Goal: Obtain resource: Download file/media

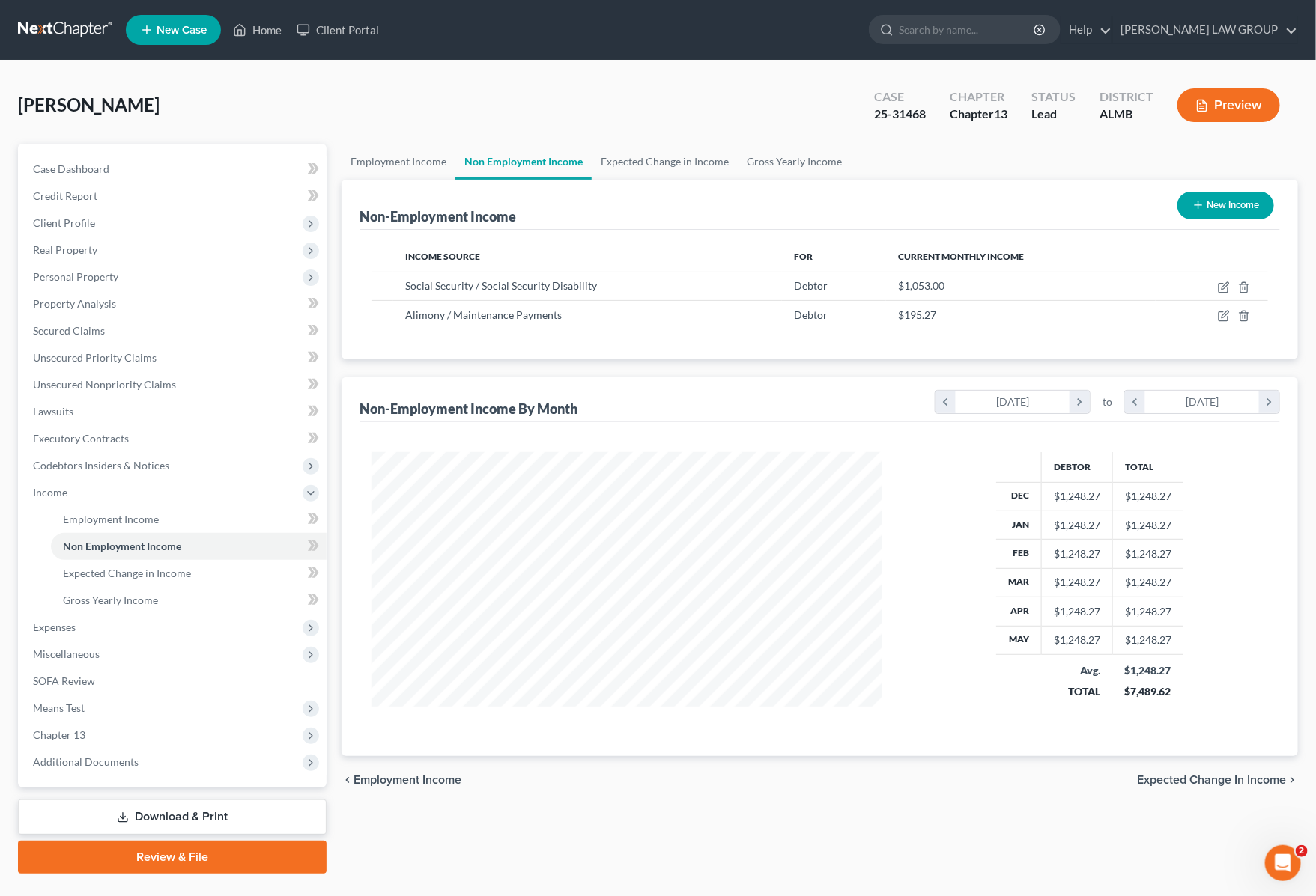
scroll to position [270, 540]
click at [81, 629] on span "Expenses" at bounding box center [174, 627] width 305 height 27
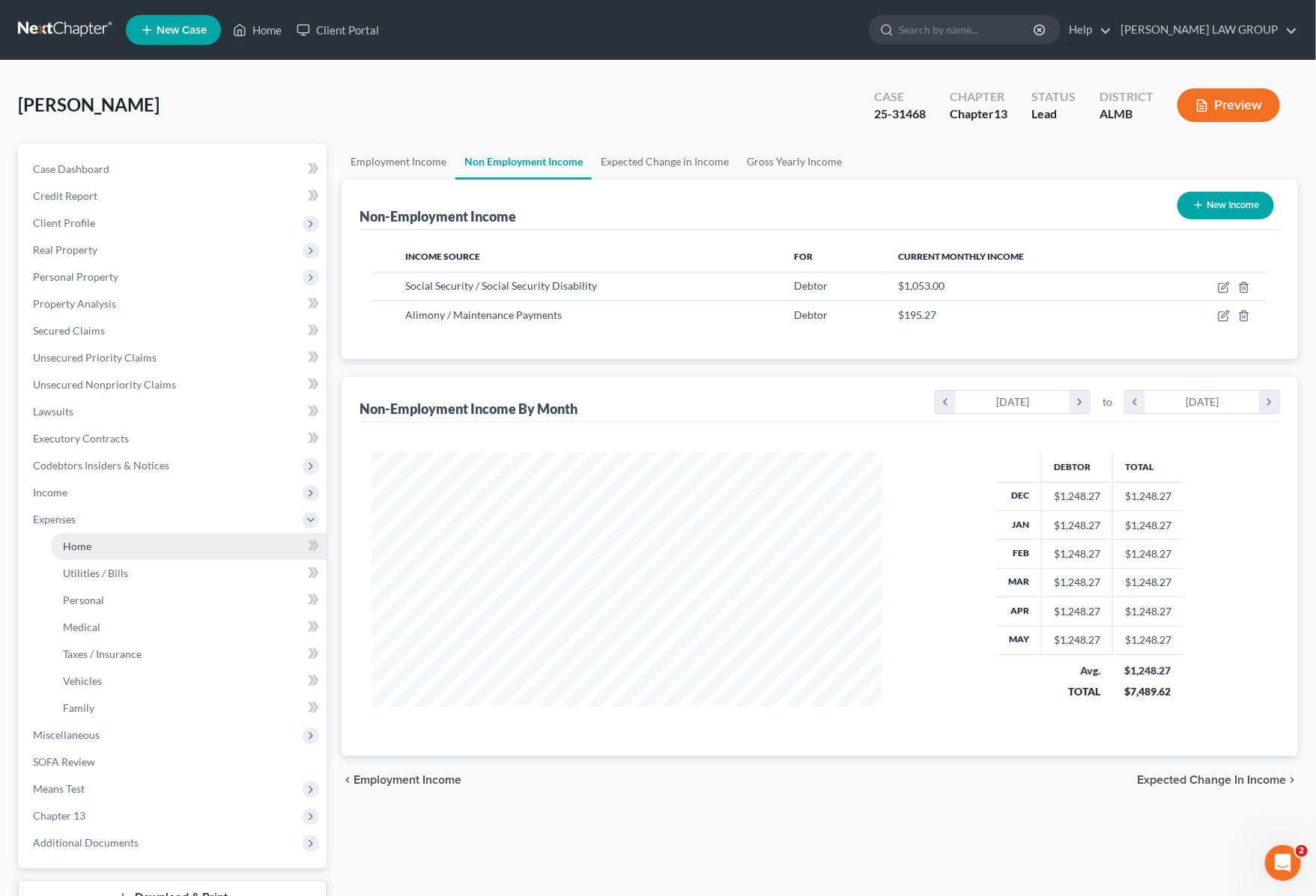
click at [99, 549] on link "Home" at bounding box center [188, 546] width 276 height 27
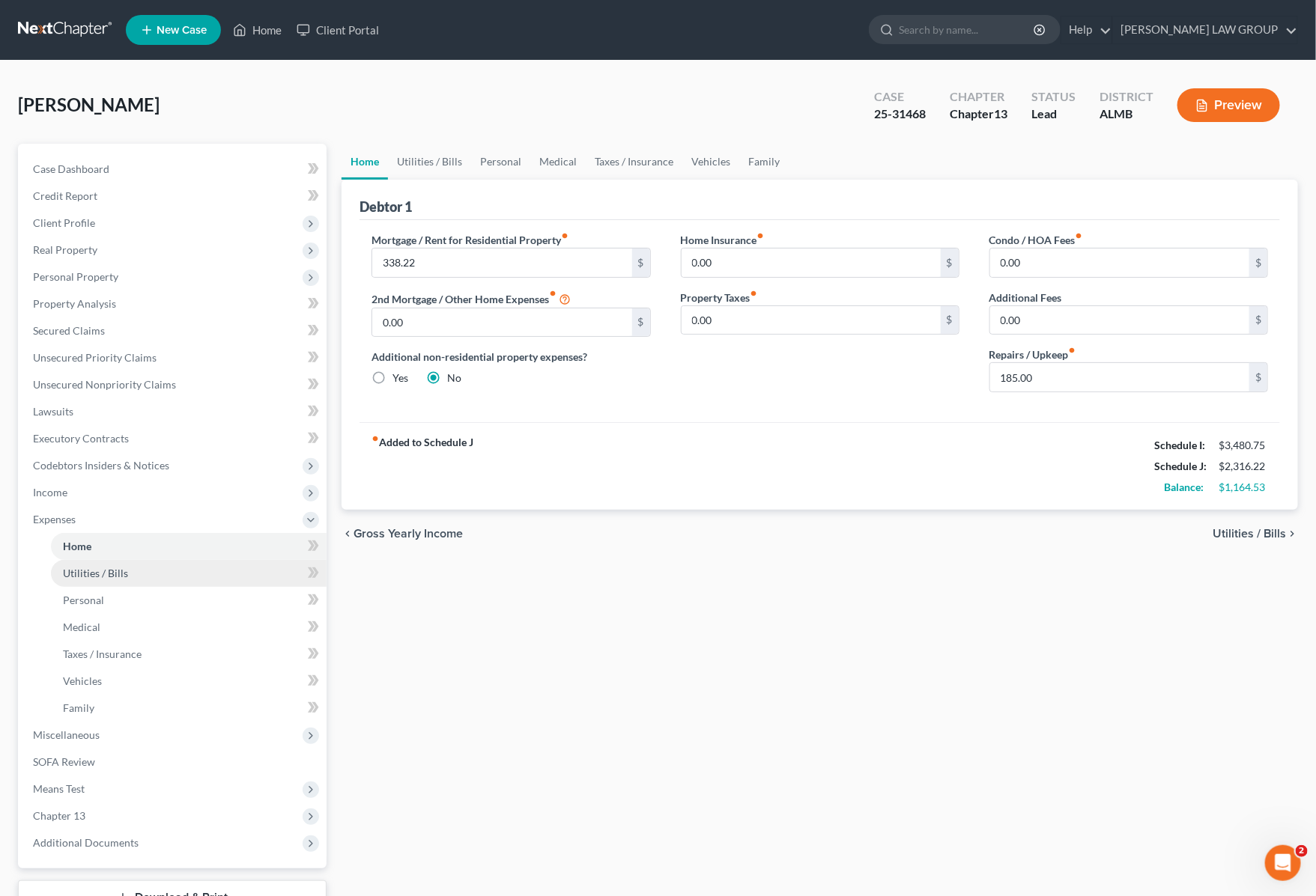
click at [90, 574] on span "Utilities / Bills" at bounding box center [95, 573] width 65 height 12
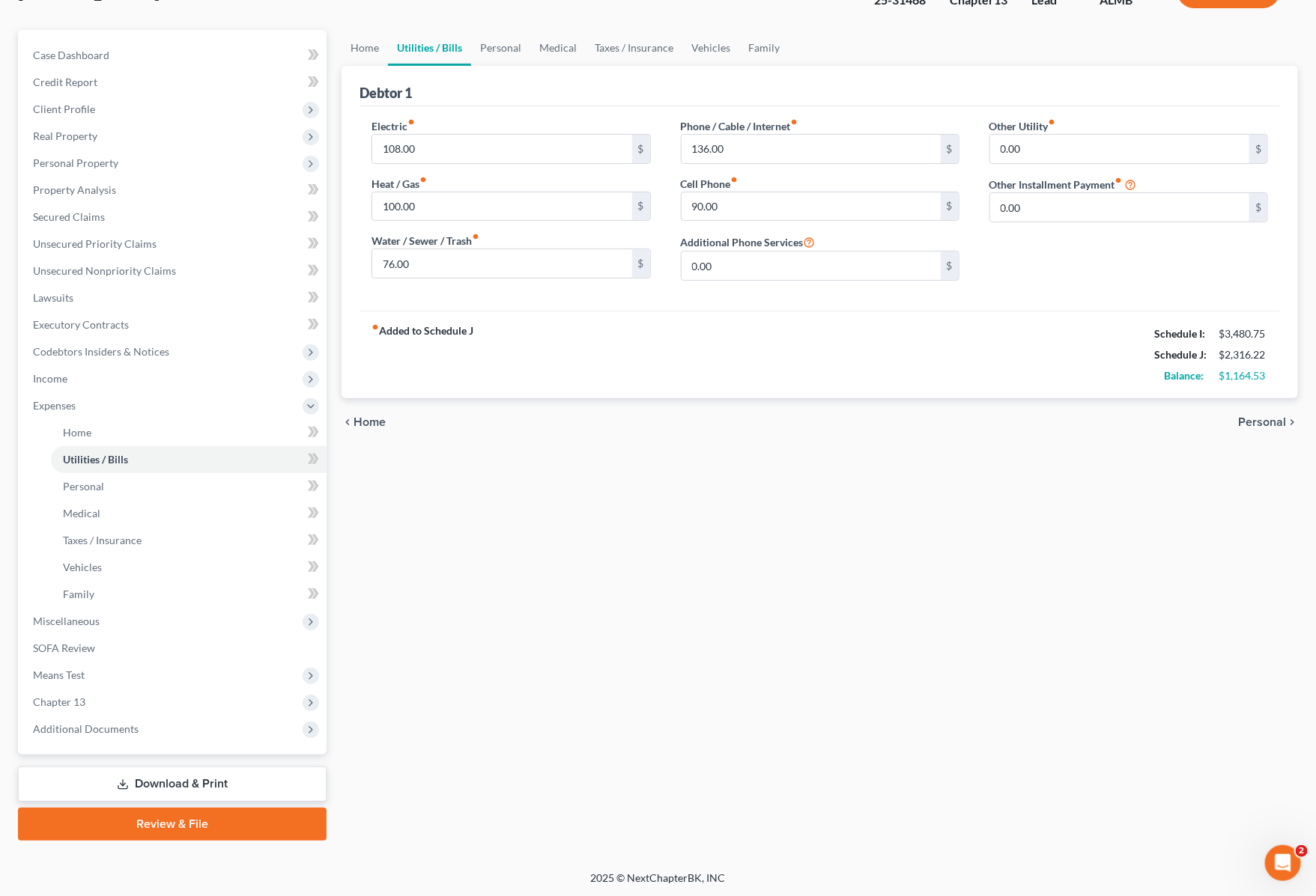
click at [185, 780] on link "Download & Print" at bounding box center [172, 784] width 309 height 35
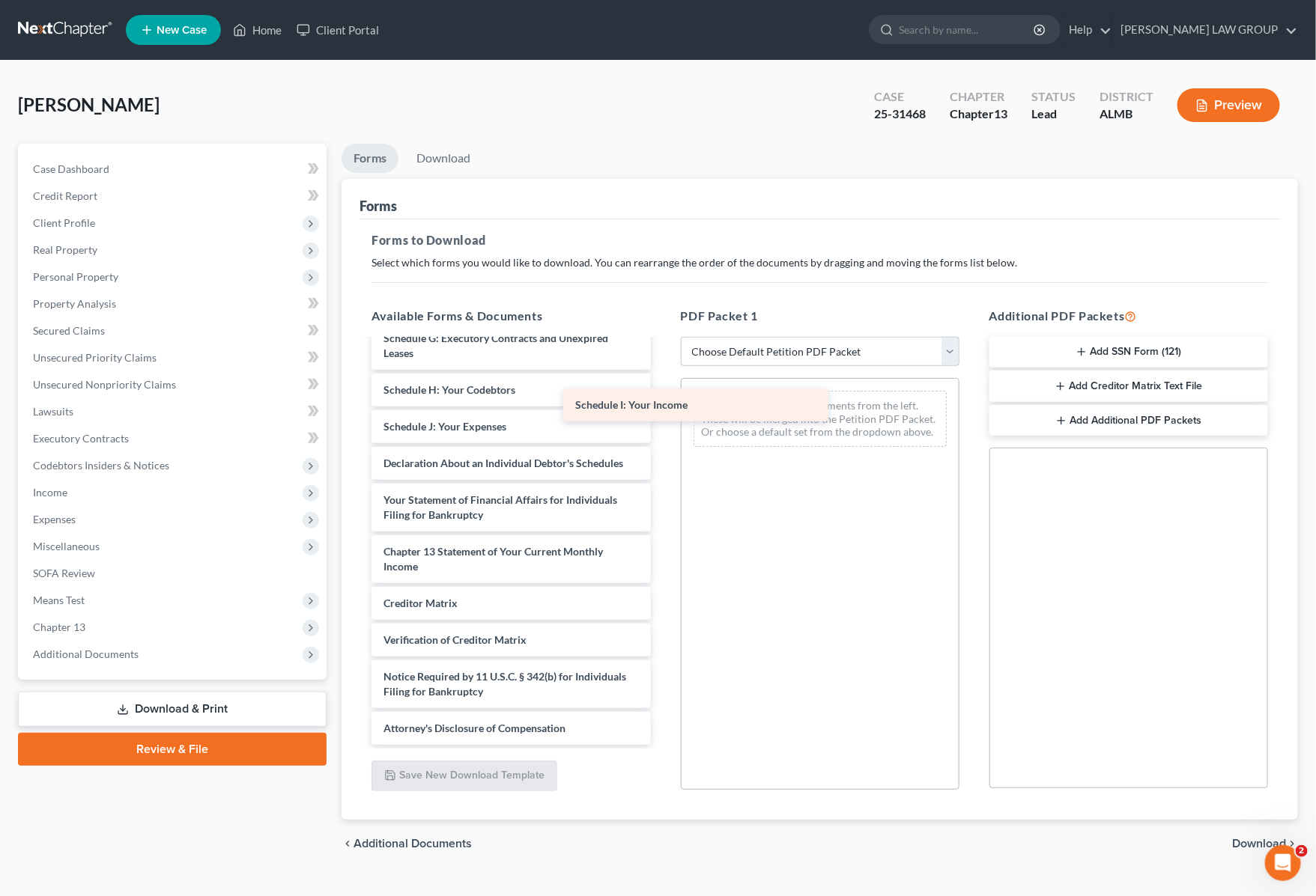
scroll to position [372, 0]
drag, startPoint x: 493, startPoint y: 376, endPoint x: 675, endPoint y: 416, distance: 186.3
click at [662, 420] on div "Schedule I: Your Income [PERSON_NAME] 6 Mo-pdf Installments Fee Sheets Voluntar…" at bounding box center [510, 372] width 303 height 747
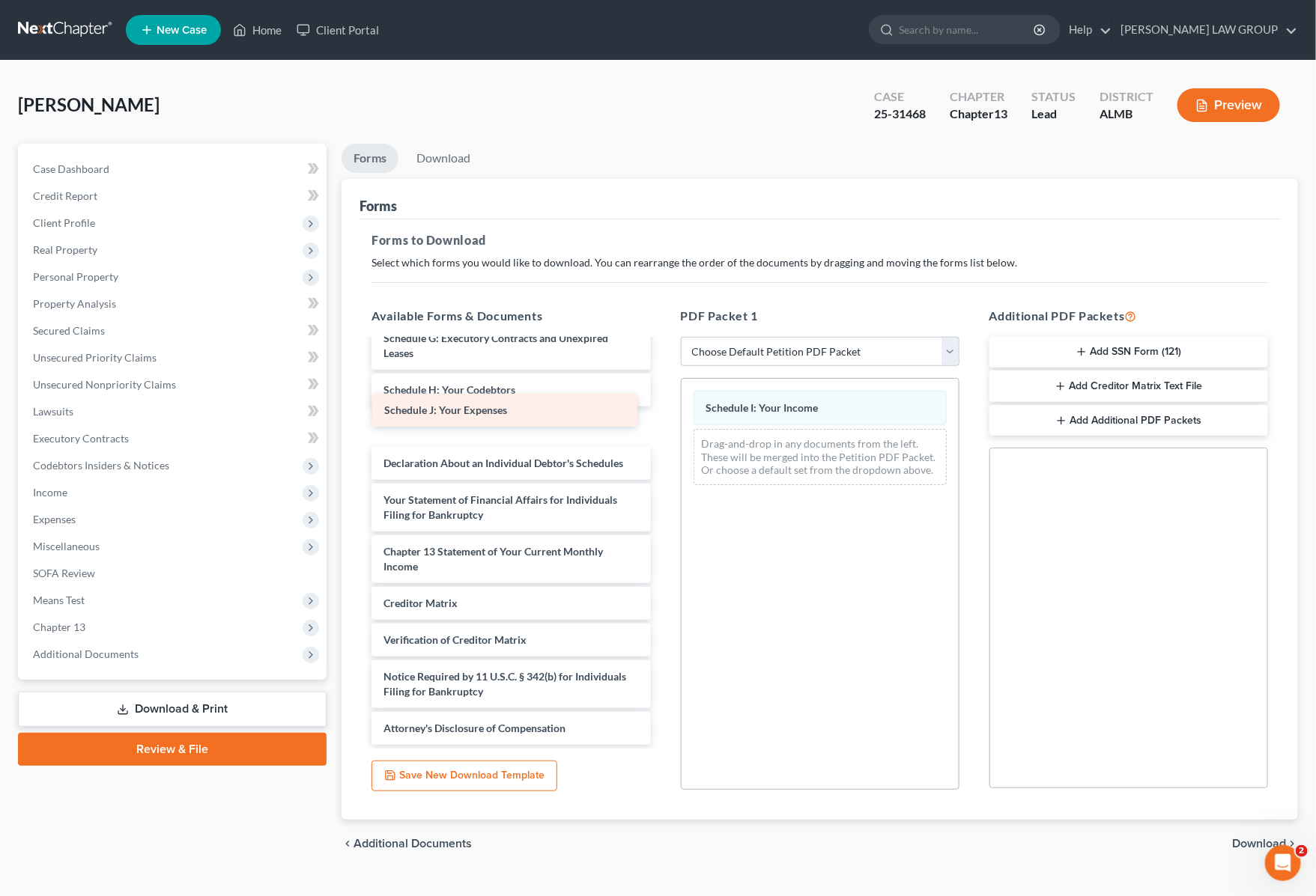
scroll to position [334, 0]
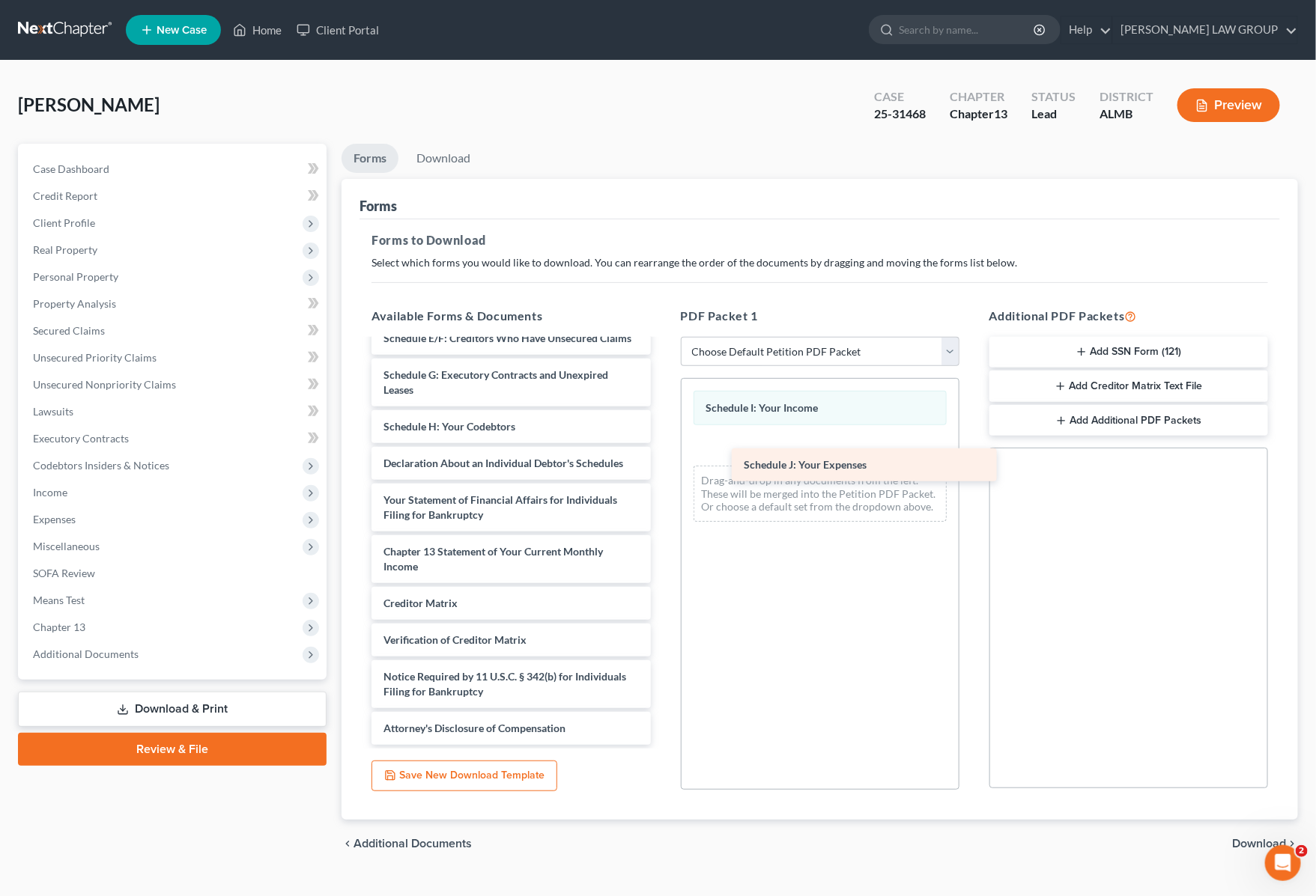
drag, startPoint x: 466, startPoint y: 405, endPoint x: 829, endPoint y: 466, distance: 368.1
click at [662, 459] on div "Schedule J: Your Expenses [PERSON_NAME] 6 Mo-pdf Installments Fee Sheets Volunt…" at bounding box center [510, 390] width 303 height 710
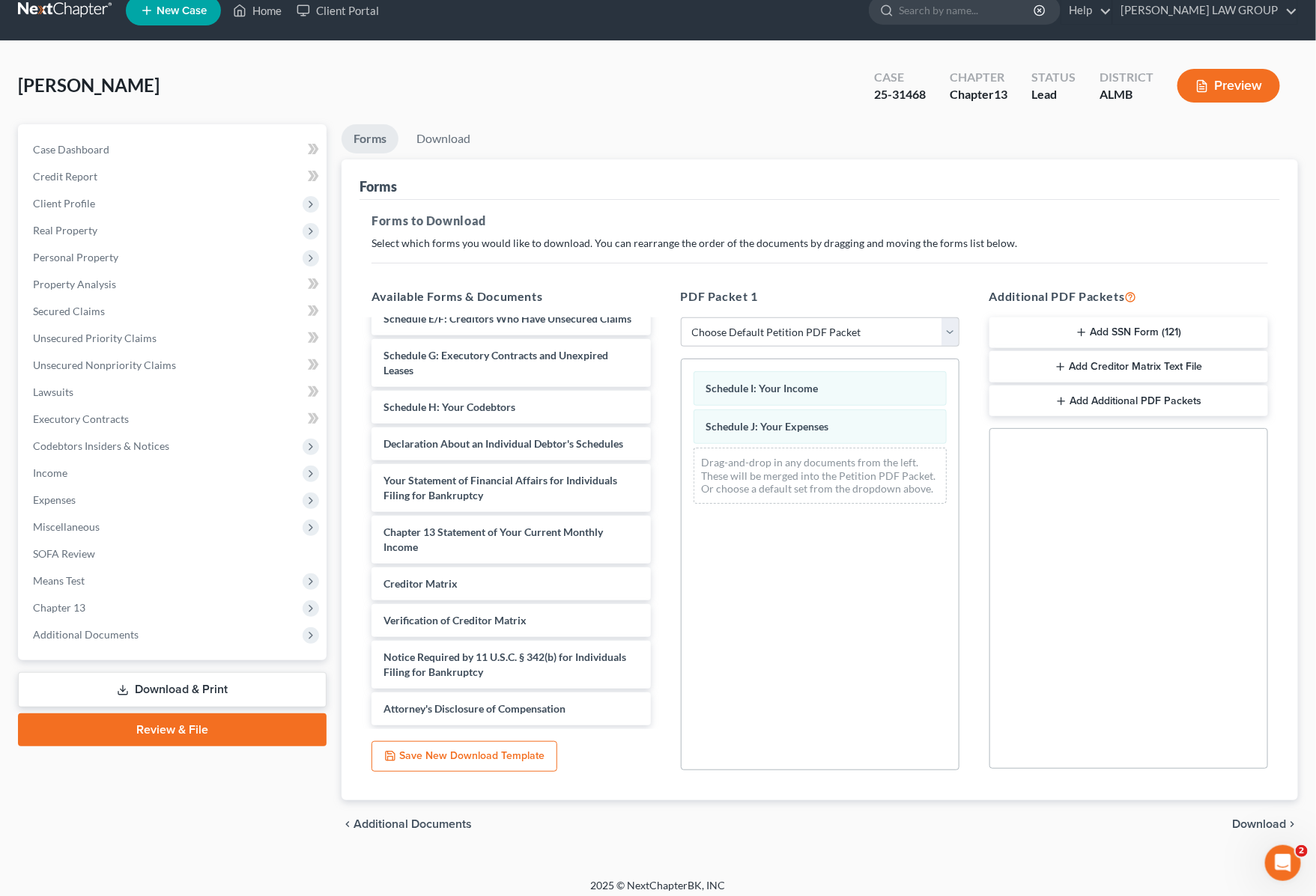
scroll to position [28, 0]
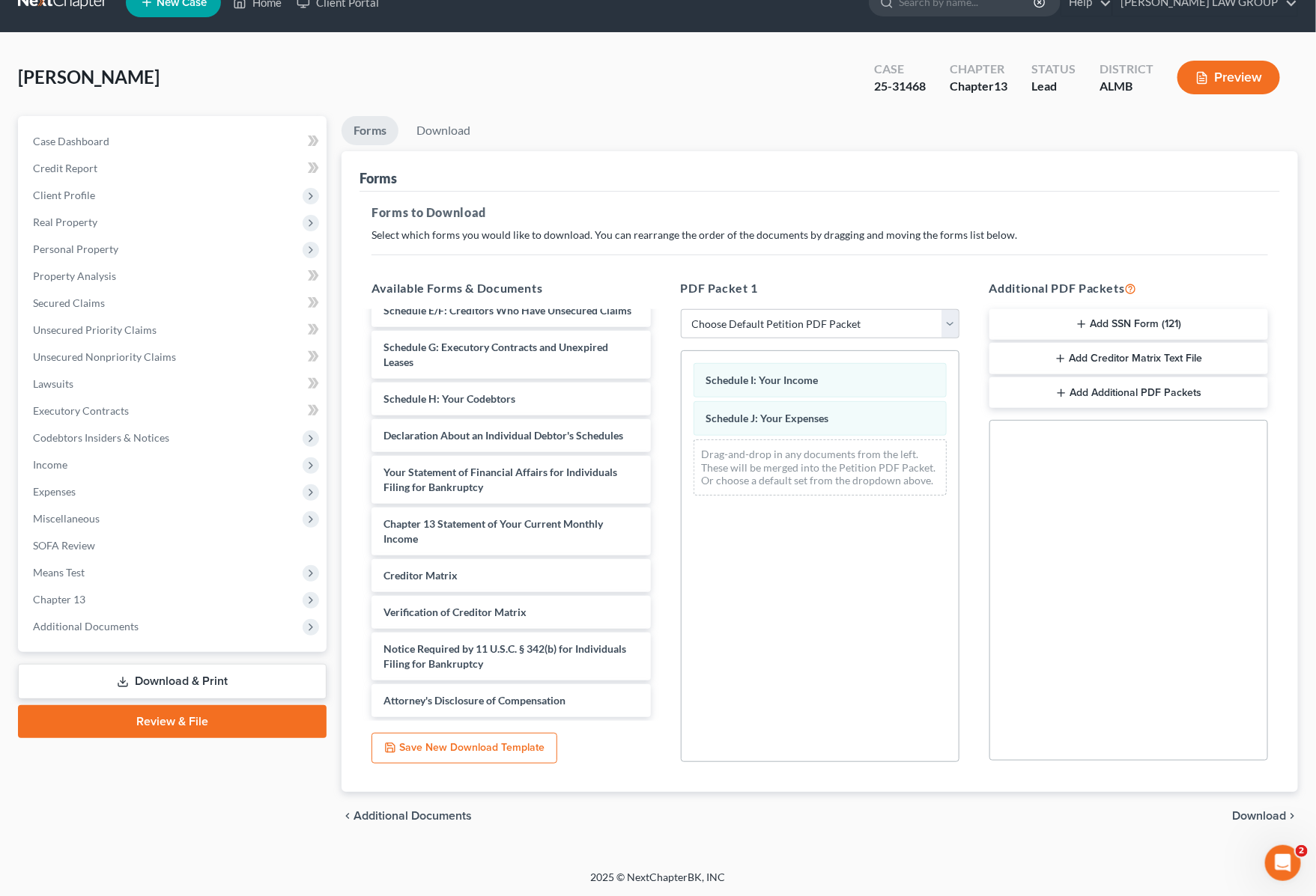
click at [1257, 806] on div "chevron_left Additional Documents Download chevron_right" at bounding box center [820, 816] width 957 height 48
click at [1253, 813] on span "Download" at bounding box center [1259, 816] width 54 height 12
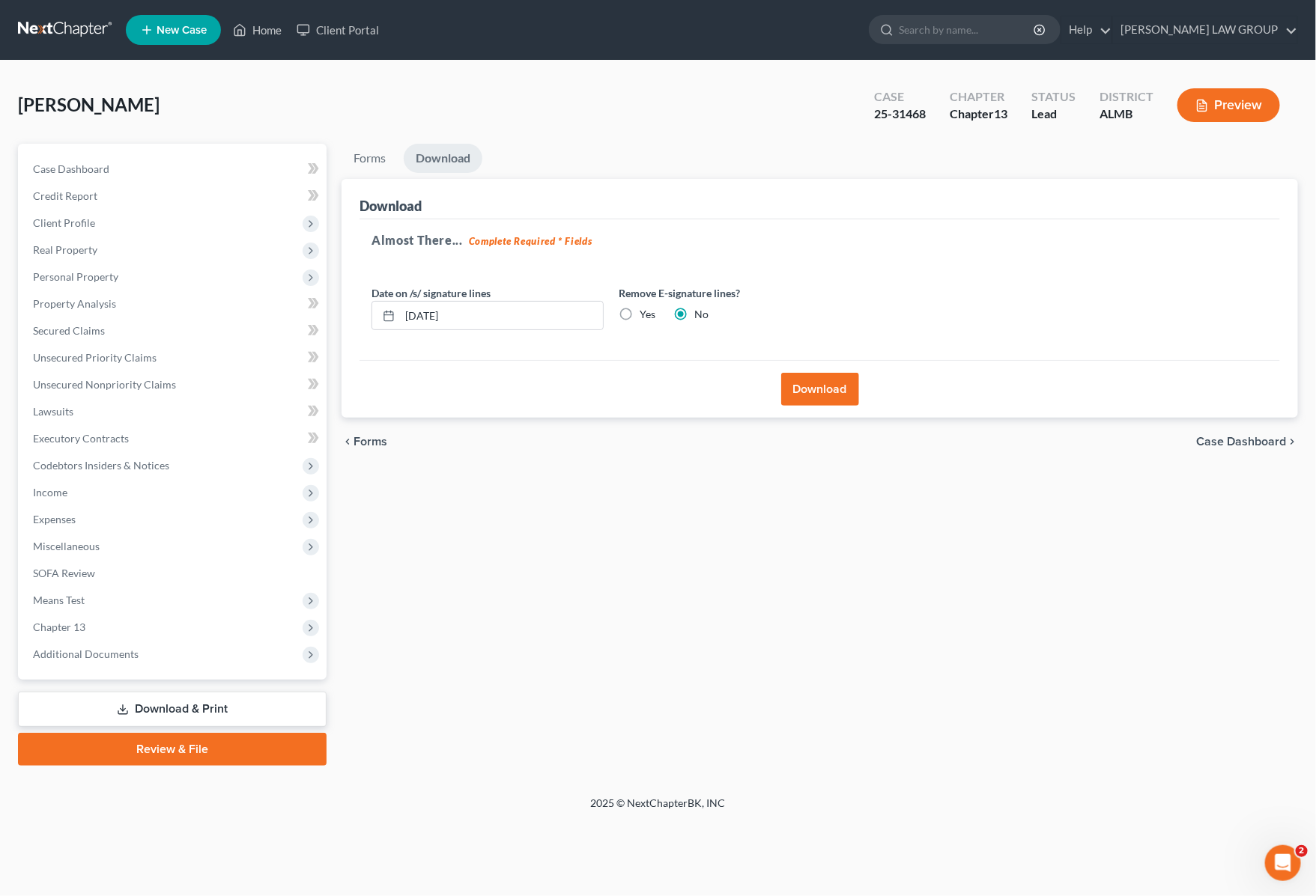
scroll to position [0, 0]
click at [823, 375] on button "Download" at bounding box center [830, 389] width 78 height 33
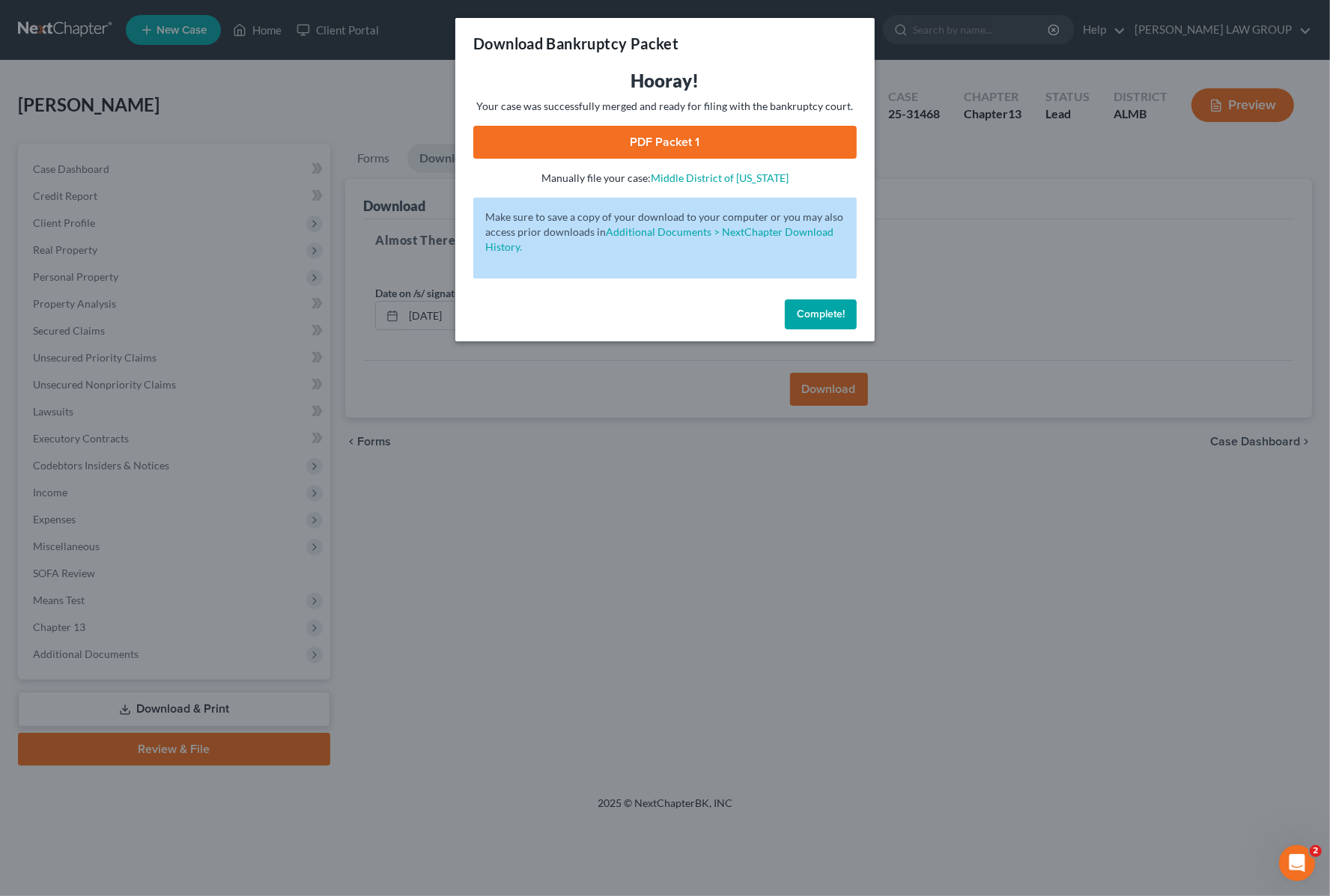
click at [683, 147] on link "PDF Packet 1" at bounding box center [665, 142] width 383 height 33
click at [1019, 217] on div "Download Bankruptcy Packet Hooray! Your case was successfully merged and ready …" at bounding box center [665, 448] width 1330 height 896
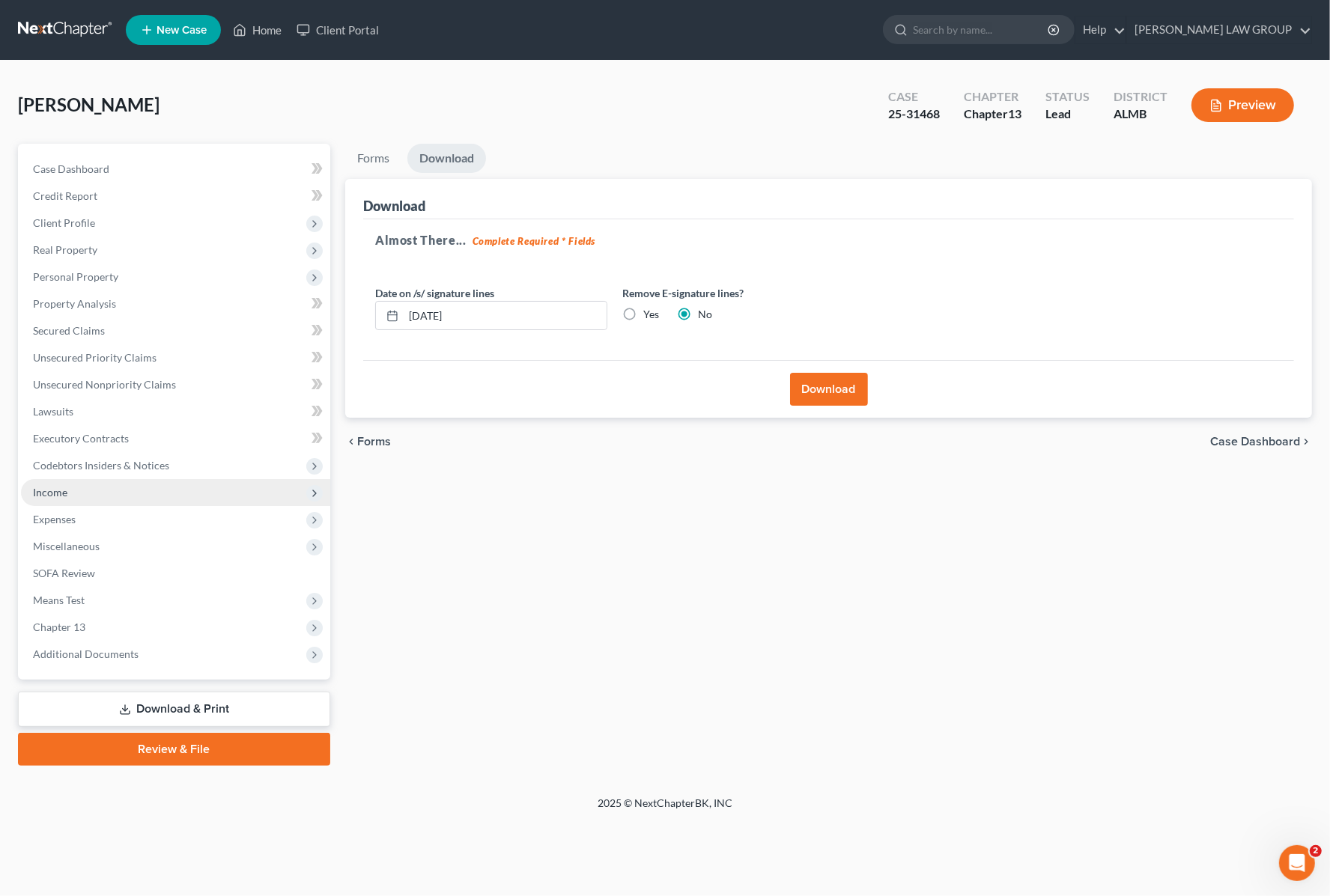
click at [76, 499] on span "Income" at bounding box center [176, 492] width 310 height 27
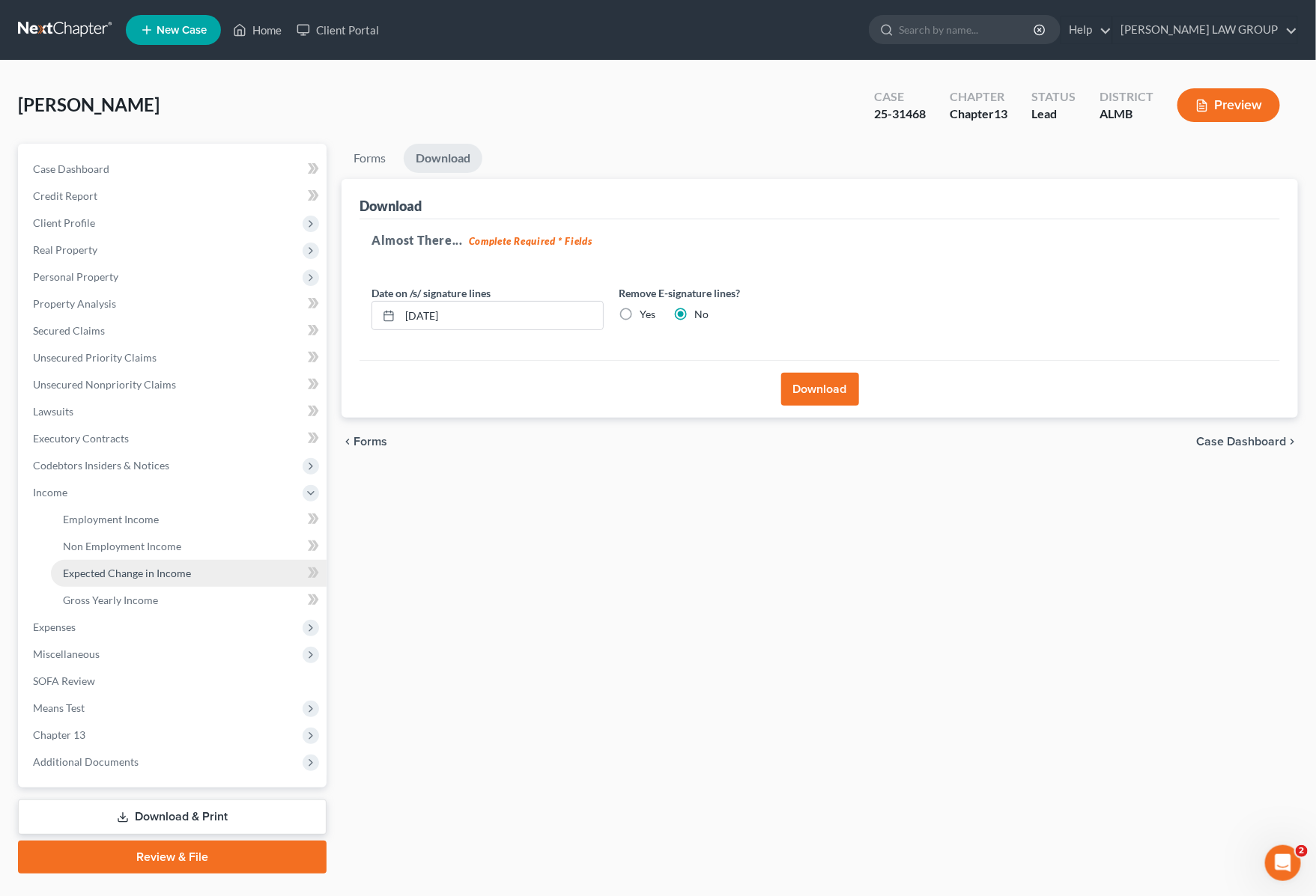
click at [107, 578] on span "Expected Change in Income" at bounding box center [127, 573] width 128 height 12
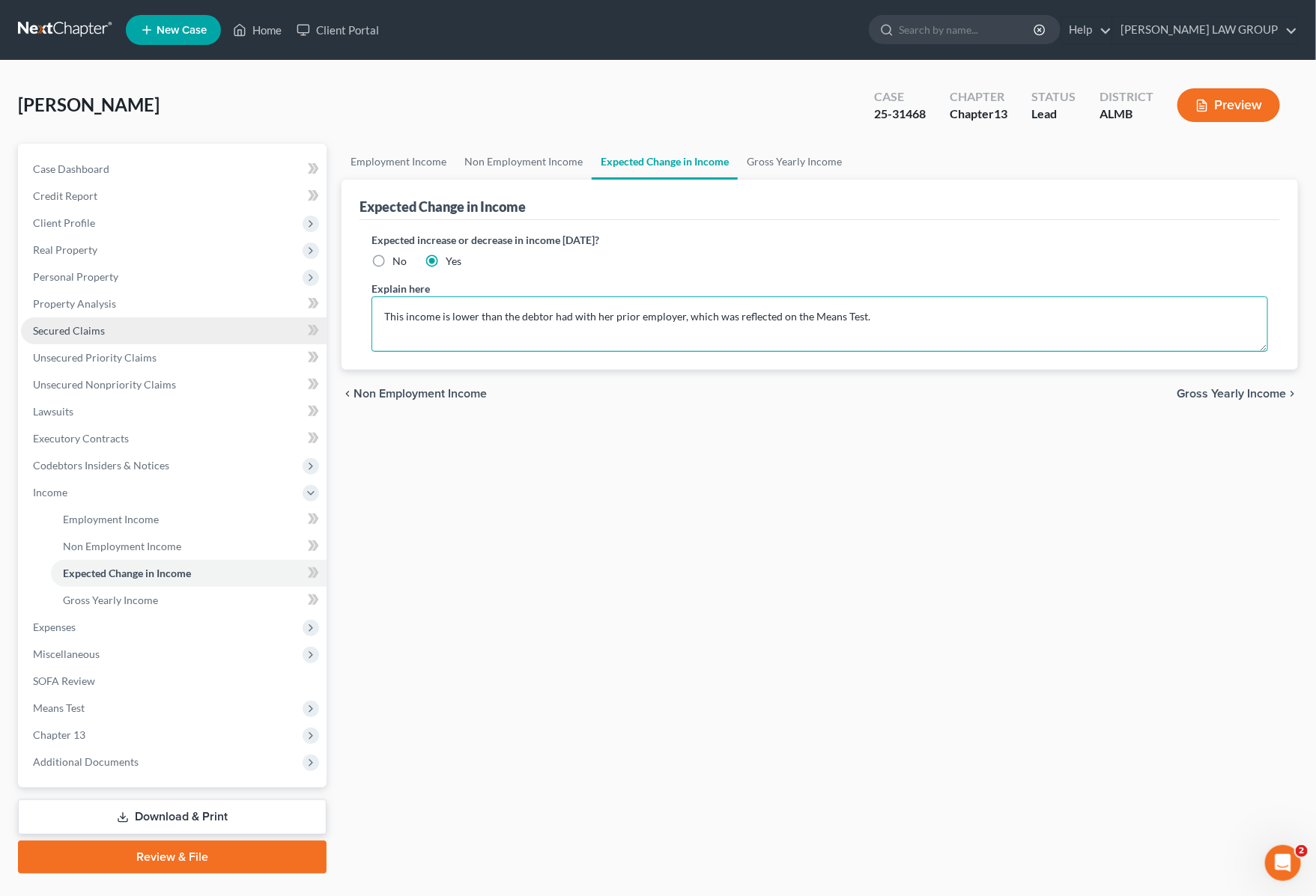
drag, startPoint x: 916, startPoint y: 324, endPoint x: 315, endPoint y: 317, distance: 601.0
click at [315, 317] on div "Petition Navigation Case Dashboard Payments Invoices Payments Payments Credit R…" at bounding box center [658, 508] width 1295 height 730
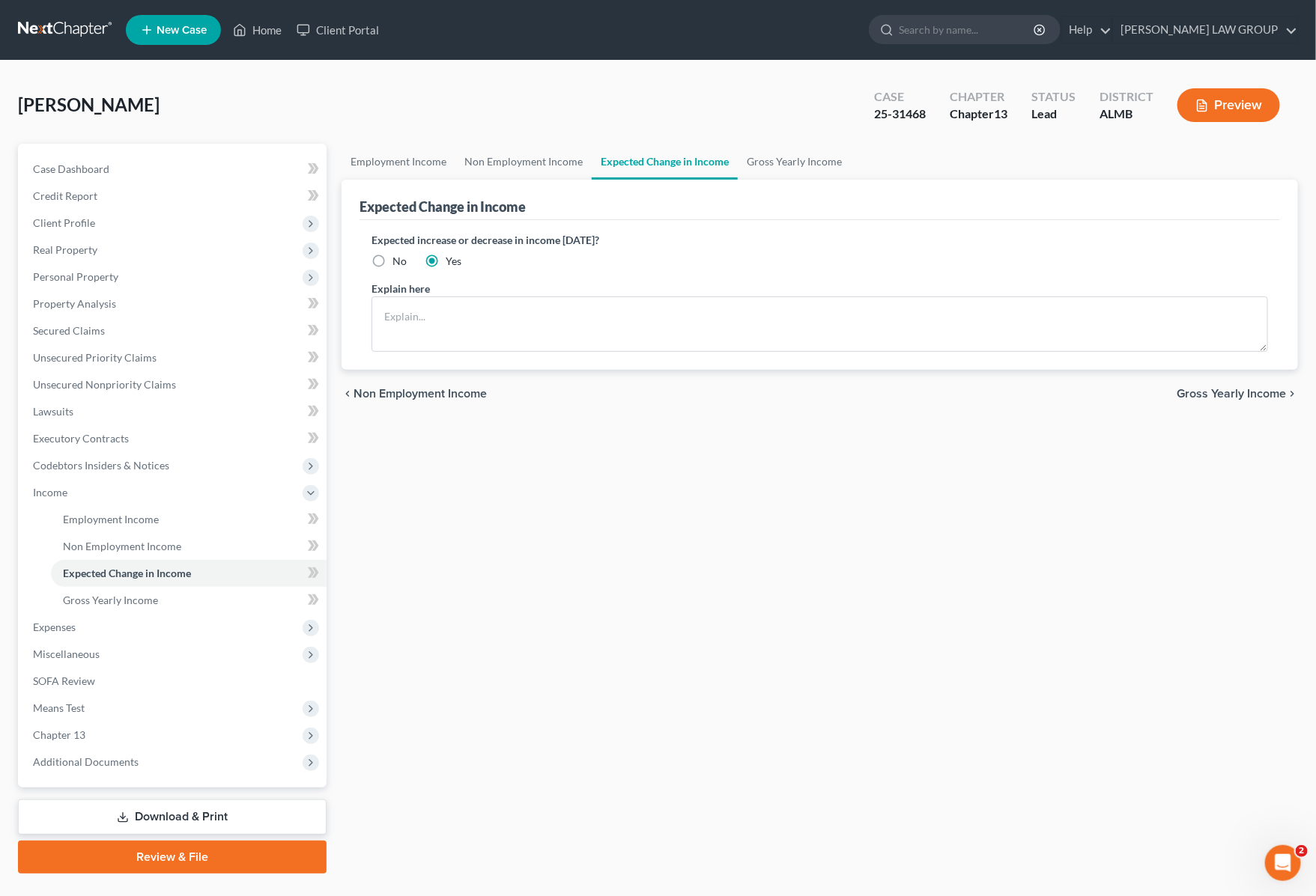
click at [538, 586] on div "Employment Income Non Employment Income Expected Change in Income Gross Yearly …" at bounding box center [819, 508] width 972 height 730
